Goal: Find specific page/section: Find specific page/section

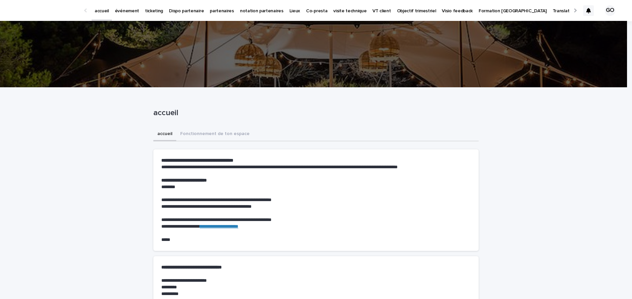
click at [126, 10] on p "événement" at bounding box center [127, 7] width 24 height 14
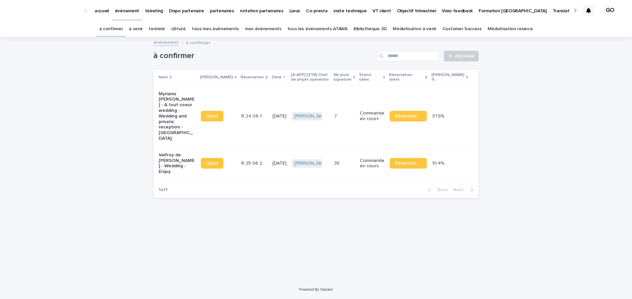
click at [307, 29] on link "tous les événements ATAWA" at bounding box center [317, 29] width 60 height 16
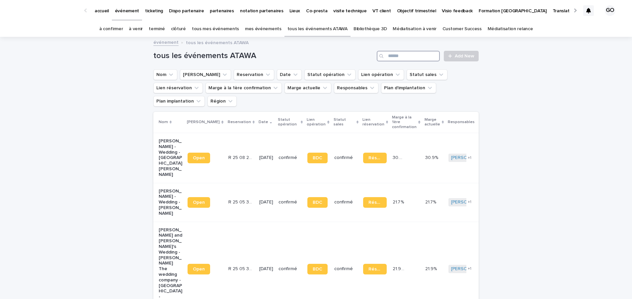
click at [409, 57] on input "Search" at bounding box center [408, 56] width 63 height 11
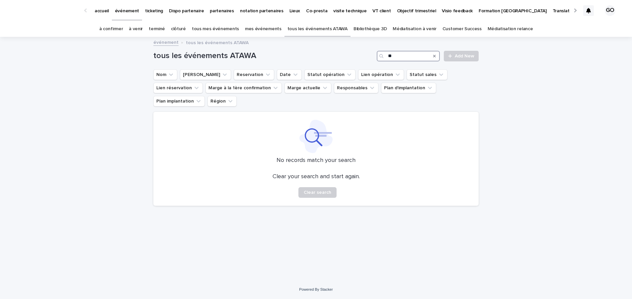
type input "*"
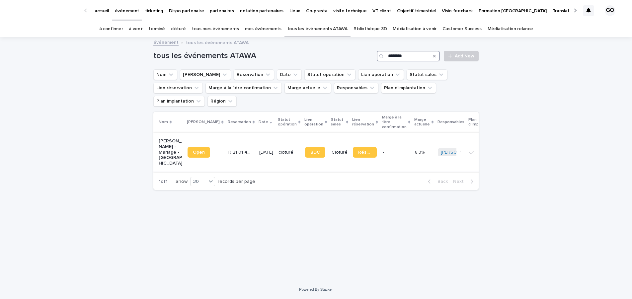
type input "********"
click at [171, 138] on p "[PERSON_NAME] - Mariage - [GEOGRAPHIC_DATA]" at bounding box center [171, 152] width 24 height 28
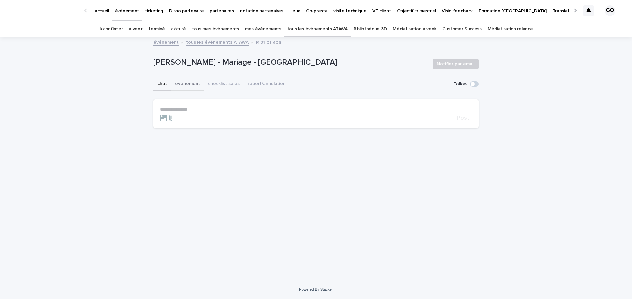
click at [194, 86] on button "événement" at bounding box center [187, 84] width 33 height 14
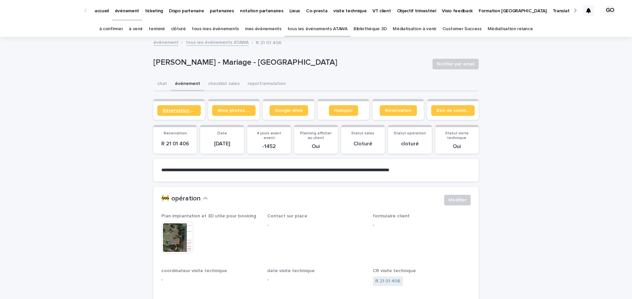
click at [171, 112] on span "Réservation client" at bounding box center [179, 110] width 33 height 5
